Goal: Navigation & Orientation: Find specific page/section

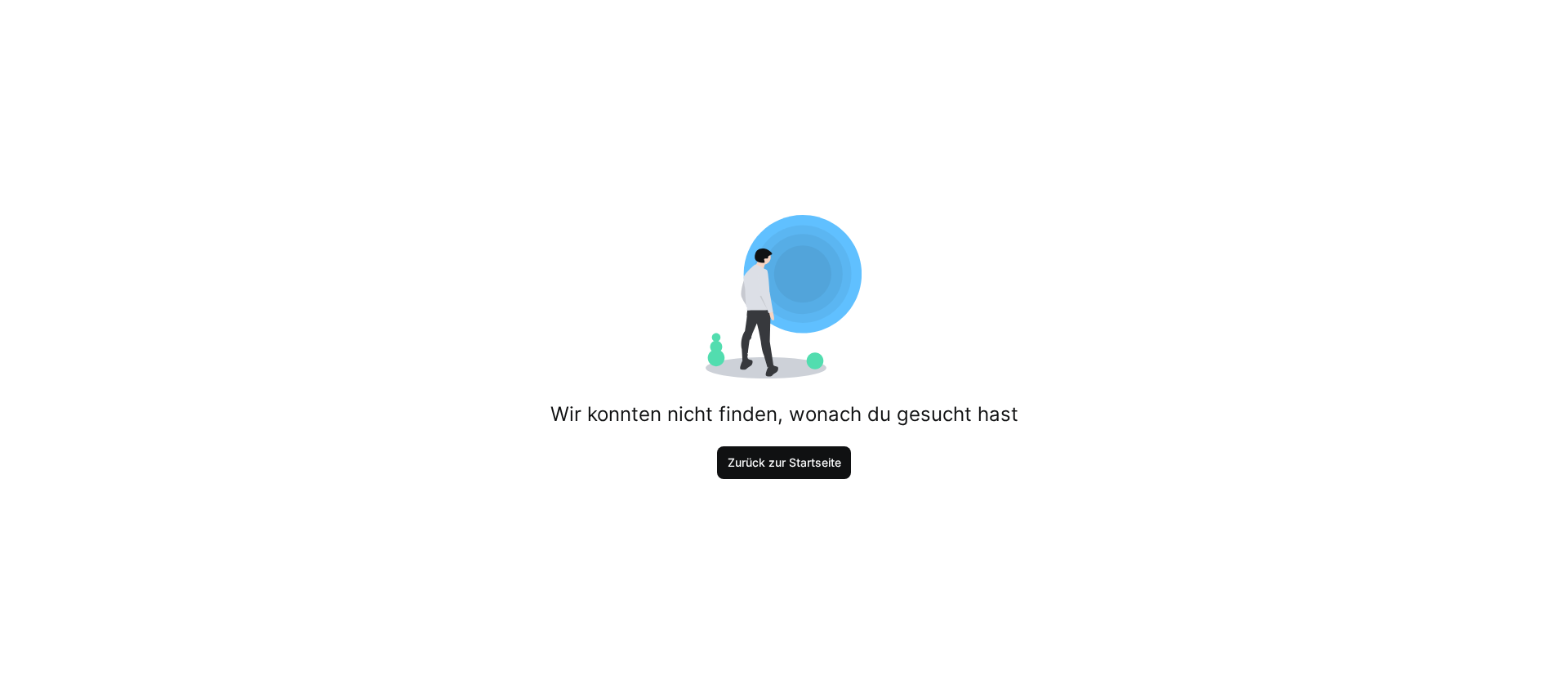
click at [793, 468] on span "Zurück zur Startseite" at bounding box center [784, 462] width 118 height 16
click at [808, 467] on span "Zurück zur Startseite" at bounding box center [784, 462] width 118 height 16
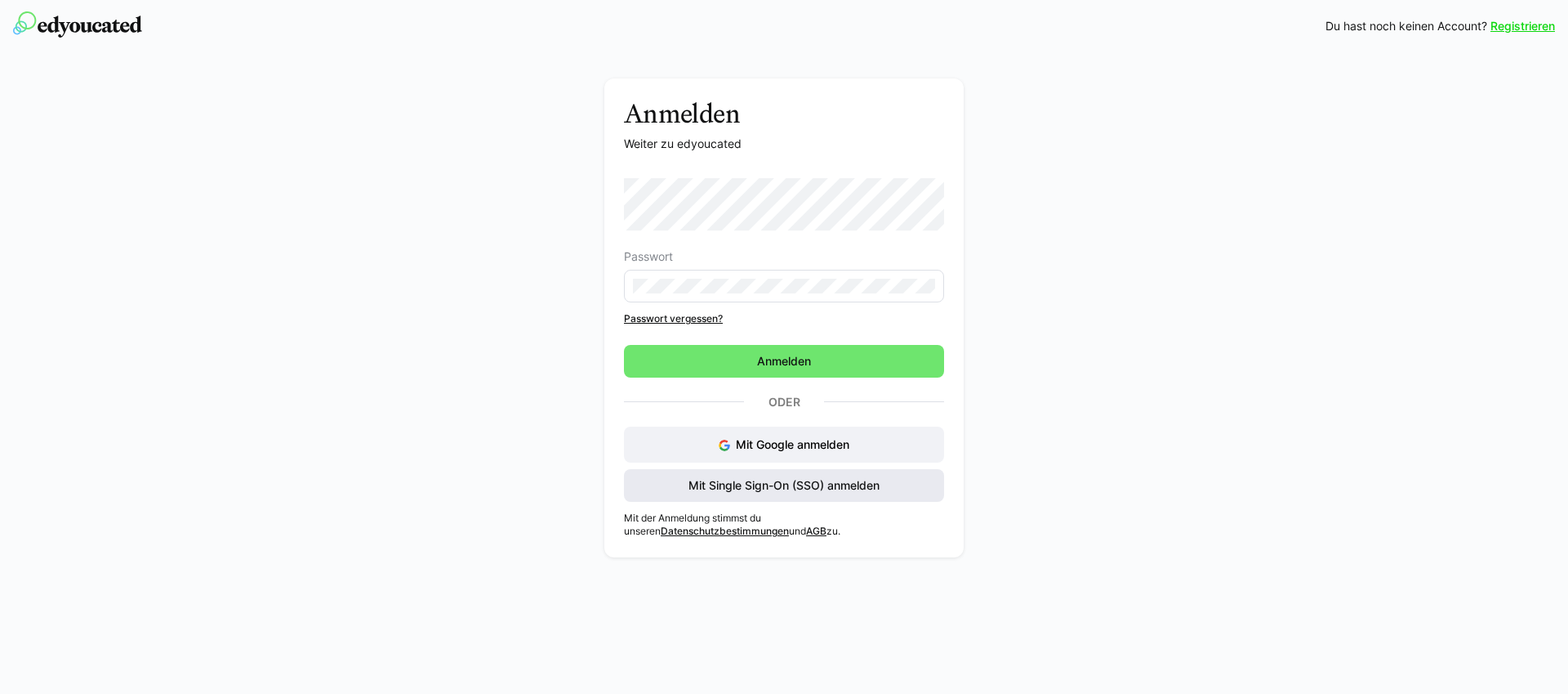
click at [783, 481] on span "Mit Single Sign-On (SSO) anmelden" at bounding box center [784, 485] width 196 height 16
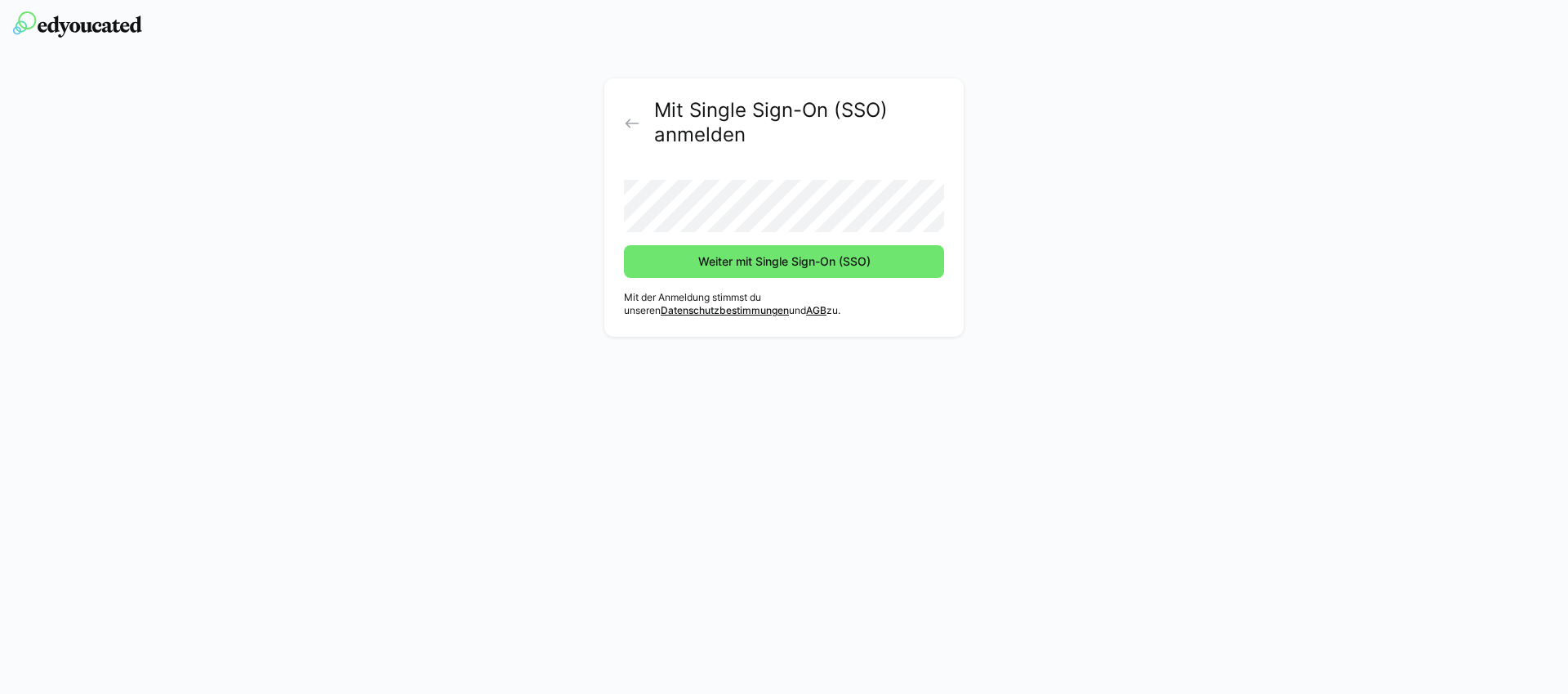
click at [624, 245] on button "Weiter mit Single Sign-On (SSO)" at bounding box center [784, 261] width 320 height 32
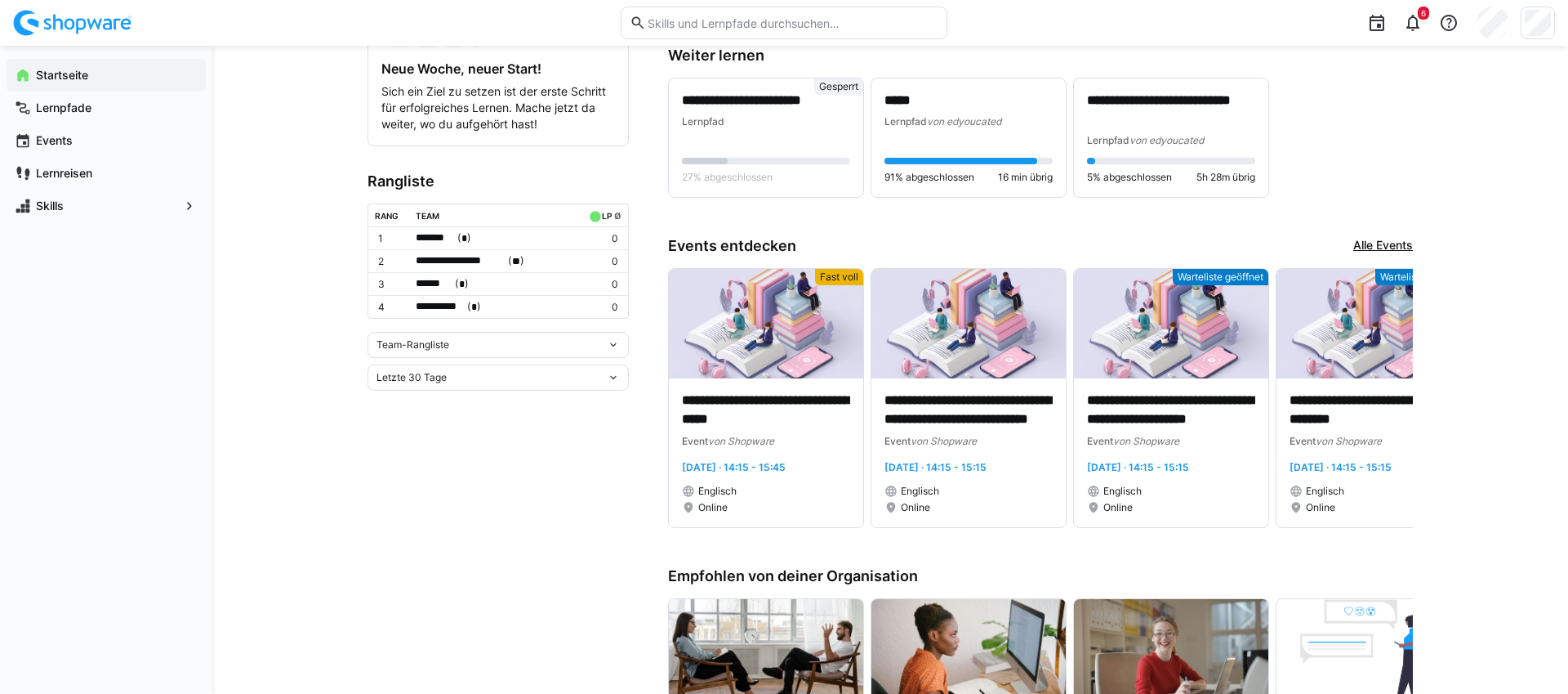
scroll to position [358, 0]
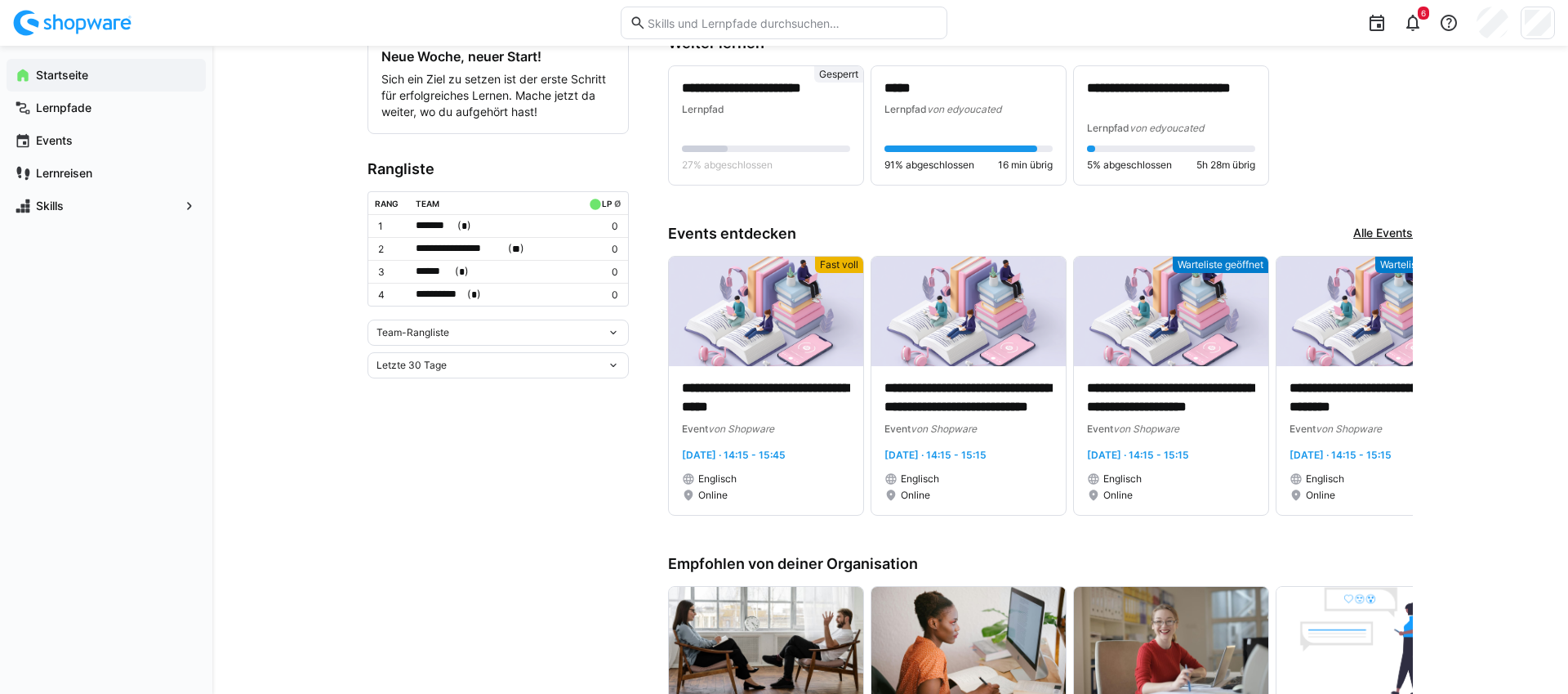
click at [1382, 239] on link "Alle Events" at bounding box center [1383, 233] width 60 height 18
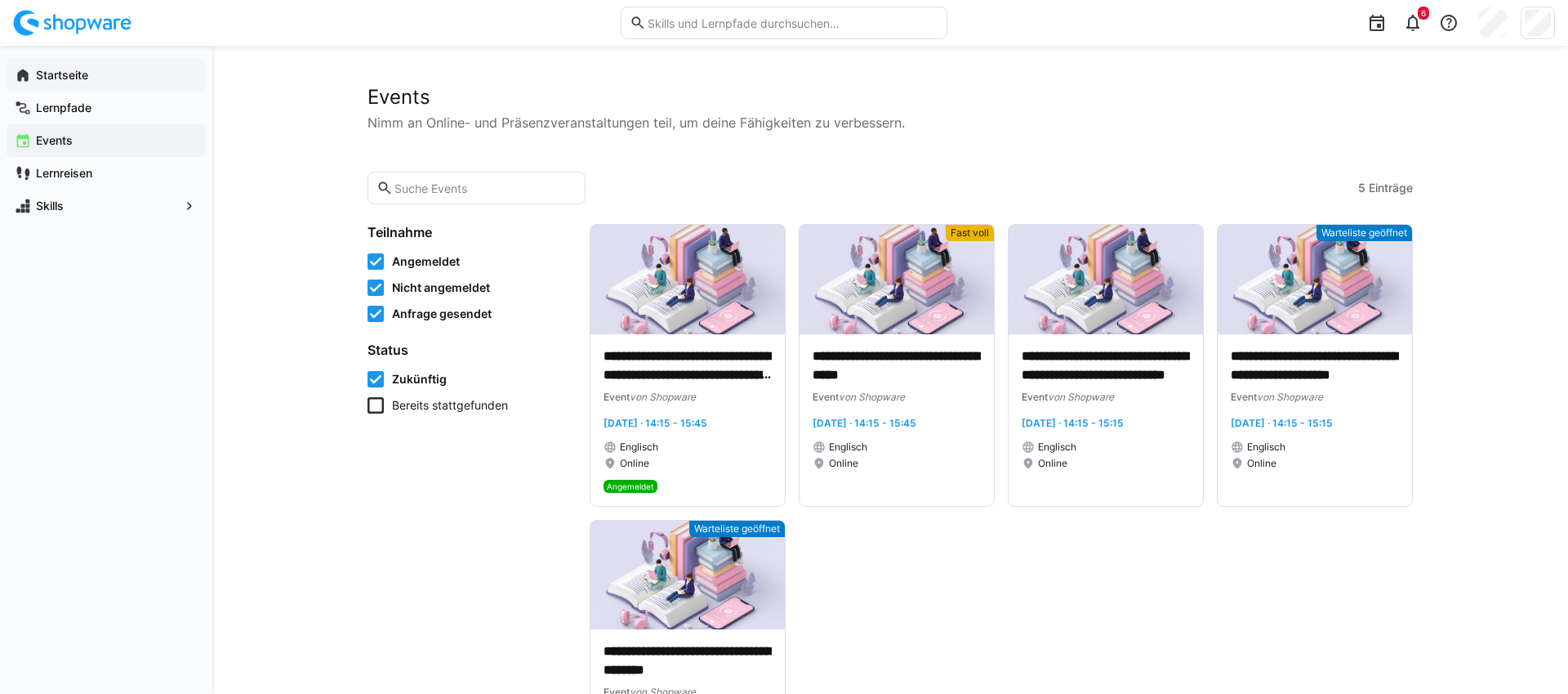
click at [136, 84] on div "Startseite" at bounding box center [106, 75] width 199 height 32
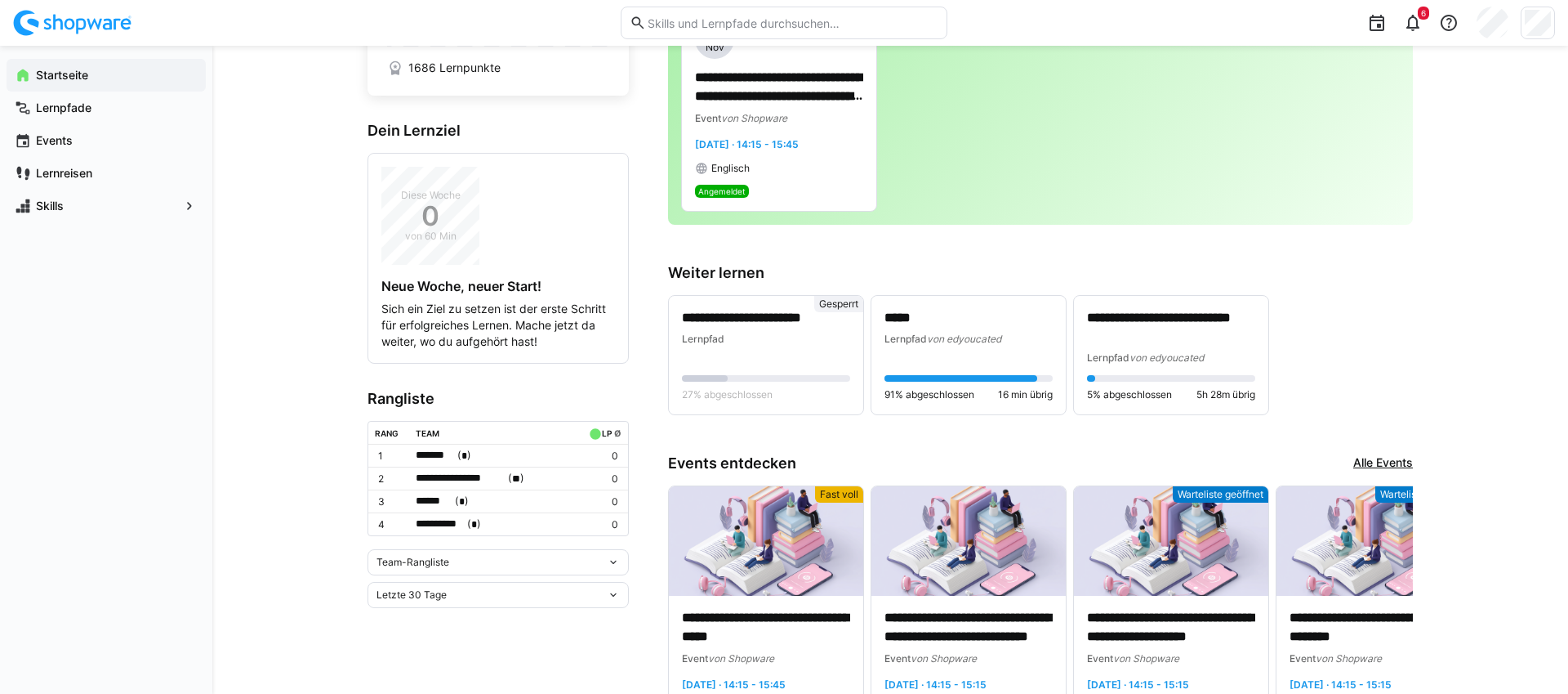
scroll to position [128, 0]
